Goal: Check status: Check status

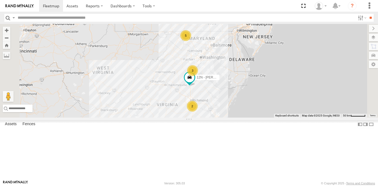
click at [0, 0] on link at bounding box center [0, 0] width 0 height 0
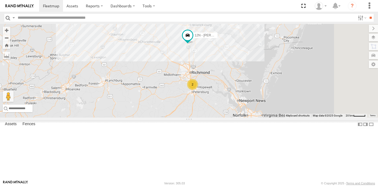
drag, startPoint x: 303, startPoint y: 164, endPoint x: 276, endPoint y: 104, distance: 66.0
click at [276, 104] on div "12N - KAREN WESTSTAR 2 3 5" at bounding box center [189, 71] width 378 height 94
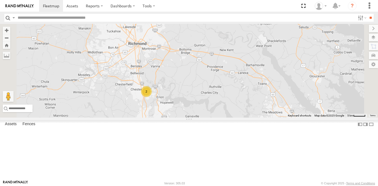
drag, startPoint x: 224, startPoint y: 155, endPoint x: 226, endPoint y: 134, distance: 21.0
click at [226, 117] on div "12N - KAREN WESTSTAR 2" at bounding box center [189, 71] width 378 height 94
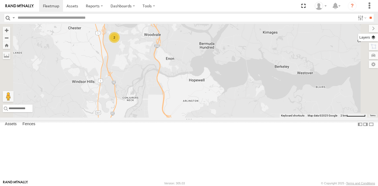
click at [373, 37] on label at bounding box center [368, 38] width 20 height 8
click at [0, 0] on span "Overlays" at bounding box center [0, 0] width 0 height 0
click at [0, 0] on span "Traffic" at bounding box center [0, 0] width 0 height 0
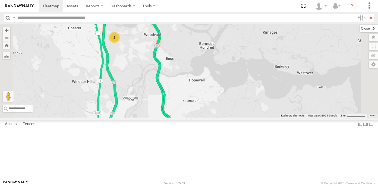
click at [360, 28] on label at bounding box center [369, 29] width 18 height 8
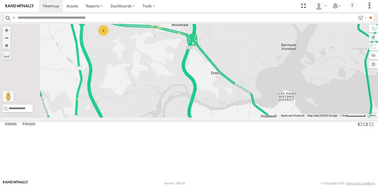
drag, startPoint x: 158, startPoint y: 52, endPoint x: 221, endPoint y: 110, distance: 85.3
click at [221, 110] on div "12N - KAREN WESTSTAR 2" at bounding box center [189, 71] width 378 height 94
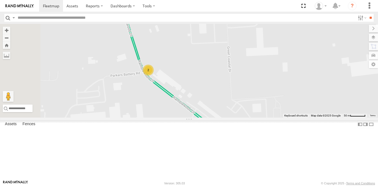
drag, startPoint x: 205, startPoint y: 62, endPoint x: 228, endPoint y: 95, distance: 39.7
click at [228, 95] on div "12N - KAREN WESTSTAR 2" at bounding box center [189, 71] width 378 height 94
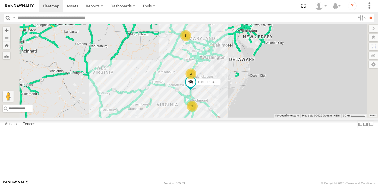
click at [0, 0] on link at bounding box center [0, 0] width 0 height 0
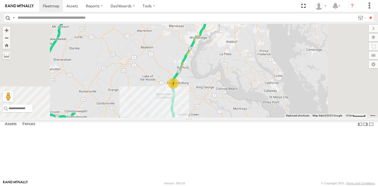
drag, startPoint x: 257, startPoint y: 163, endPoint x: 258, endPoint y: 96, distance: 66.8
click at [258, 100] on div "12N - KAREN WESTSTAR 3" at bounding box center [189, 71] width 378 height 94
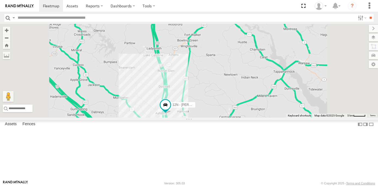
drag, startPoint x: 242, startPoint y: 132, endPoint x: 243, endPoint y: 118, distance: 14.7
click at [243, 117] on div "12N - KAREN WESTSTAR 3" at bounding box center [189, 71] width 378 height 94
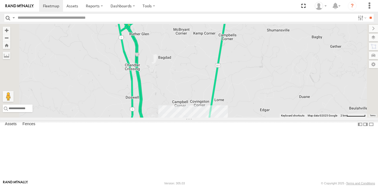
drag, startPoint x: 213, startPoint y: 45, endPoint x: 212, endPoint y: 122, distance: 77.9
click at [212, 117] on div "12N - KAREN WESTSTAR" at bounding box center [189, 71] width 378 height 94
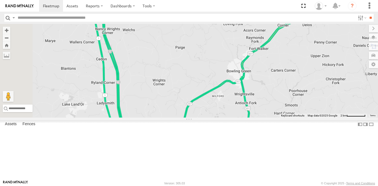
drag, startPoint x: 192, startPoint y: 60, endPoint x: 211, endPoint y: 149, distance: 91.0
click at [211, 117] on div "12N - KAREN WESTSTAR" at bounding box center [189, 71] width 378 height 94
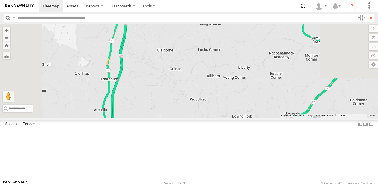
drag, startPoint x: 195, startPoint y: 53, endPoint x: 201, endPoint y: 138, distance: 84.9
click at [201, 117] on div "12N - KAREN WESTSTAR" at bounding box center [189, 71] width 378 height 94
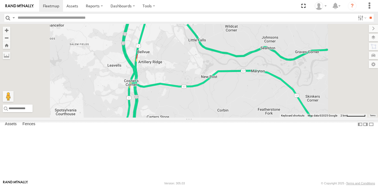
drag, startPoint x: 212, startPoint y: 62, endPoint x: 219, endPoint y: 145, distance: 83.9
click at [219, 117] on div "12N - KAREN WESTSTAR" at bounding box center [189, 71] width 378 height 94
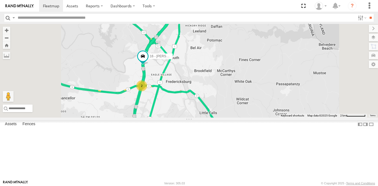
drag, startPoint x: 223, startPoint y: 33, endPoint x: 230, endPoint y: 93, distance: 59.8
click at [230, 93] on div "12N - KAREN WESTSTAR 2 16 - DEAN" at bounding box center [189, 71] width 378 height 94
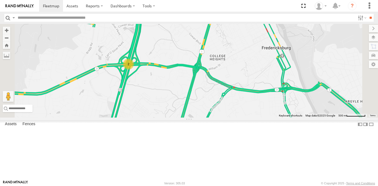
drag, startPoint x: 237, startPoint y: 33, endPoint x: 232, endPoint y: 16, distance: 18.1
click at [232, 16] on body at bounding box center [189, 93] width 378 height 186
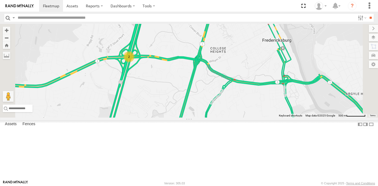
click at [134, 62] on div "2" at bounding box center [128, 56] width 11 height 11
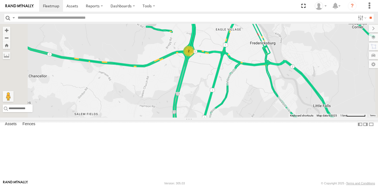
drag, startPoint x: 299, startPoint y: 130, endPoint x: 265, endPoint y: 92, distance: 51.3
click at [265, 92] on div "12N - KAREN WESTSTAR 16 - DEAN 2" at bounding box center [189, 71] width 378 height 94
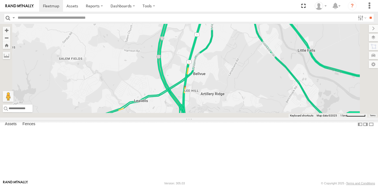
drag, startPoint x: 277, startPoint y: 169, endPoint x: 271, endPoint y: 99, distance: 70.6
click at [271, 101] on div "12N - KAREN WESTSTAR 16 - DEAN 2" at bounding box center [189, 71] width 378 height 94
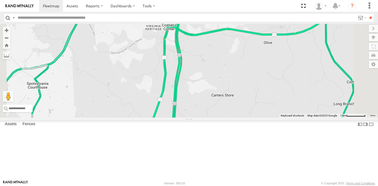
drag, startPoint x: 272, startPoint y: 131, endPoint x: 268, endPoint y: 72, distance: 59.0
click at [268, 72] on div "12N - KAREN WESTSTAR 16 - DEAN 2" at bounding box center [189, 71] width 378 height 94
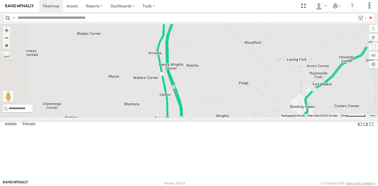
drag, startPoint x: 270, startPoint y: 154, endPoint x: 265, endPoint y: 72, distance: 82.3
click at [265, 75] on div "12N - KAREN WESTSTAR 16 - DEAN" at bounding box center [189, 71] width 378 height 94
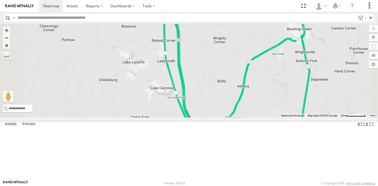
drag, startPoint x: 274, startPoint y: 157, endPoint x: 270, endPoint y: 77, distance: 79.9
click at [270, 78] on div "12N - KAREN WESTSTAR 16 - DEAN" at bounding box center [189, 71] width 378 height 94
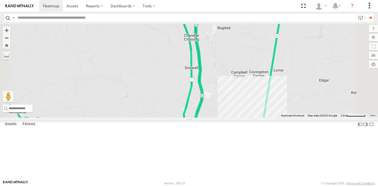
drag, startPoint x: 295, startPoint y: 164, endPoint x: 287, endPoint y: 103, distance: 61.9
click at [287, 106] on div "12N - KAREN WESTSTAR 16 - DEAN" at bounding box center [189, 71] width 378 height 94
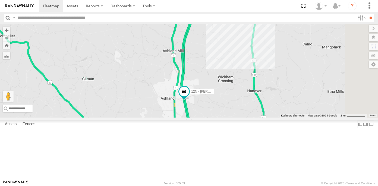
drag, startPoint x: 282, startPoint y: 173, endPoint x: 279, endPoint y: 93, distance: 80.4
click at [279, 114] on div "12N - KAREN WESTSTAR 16 - DEAN" at bounding box center [189, 71] width 378 height 94
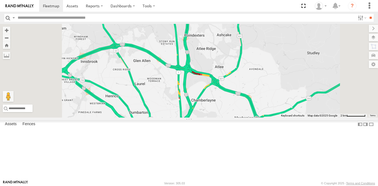
drag, startPoint x: 278, startPoint y: 123, endPoint x: 280, endPoint y: 62, distance: 61.6
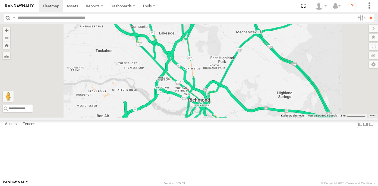
drag, startPoint x: 284, startPoint y: 121, endPoint x: 283, endPoint y: 42, distance: 79.5
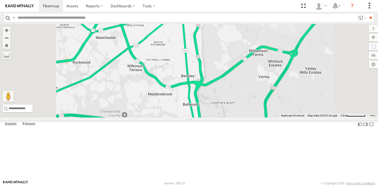
drag, startPoint x: 292, startPoint y: 139, endPoint x: 281, endPoint y: 85, distance: 55.4
